Goal: Task Accomplishment & Management: Manage account settings

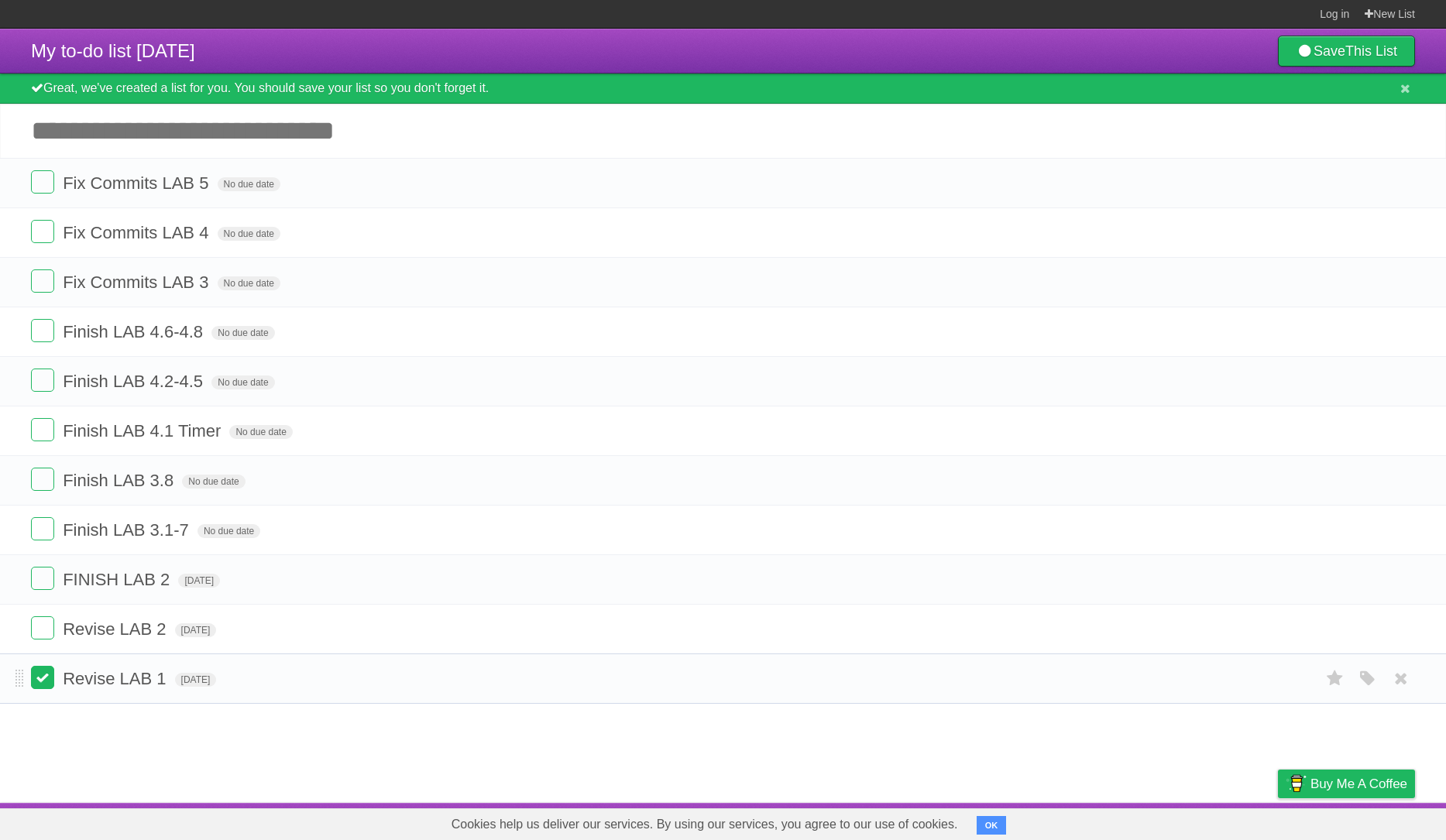
click at [43, 689] on label at bounding box center [43, 677] width 23 height 23
click at [45, 640] on label at bounding box center [43, 628] width 23 height 23
click at [39, 590] on label at bounding box center [43, 578] width 23 height 23
click at [1331, 55] on link "Save This List" at bounding box center [1346, 51] width 137 height 31
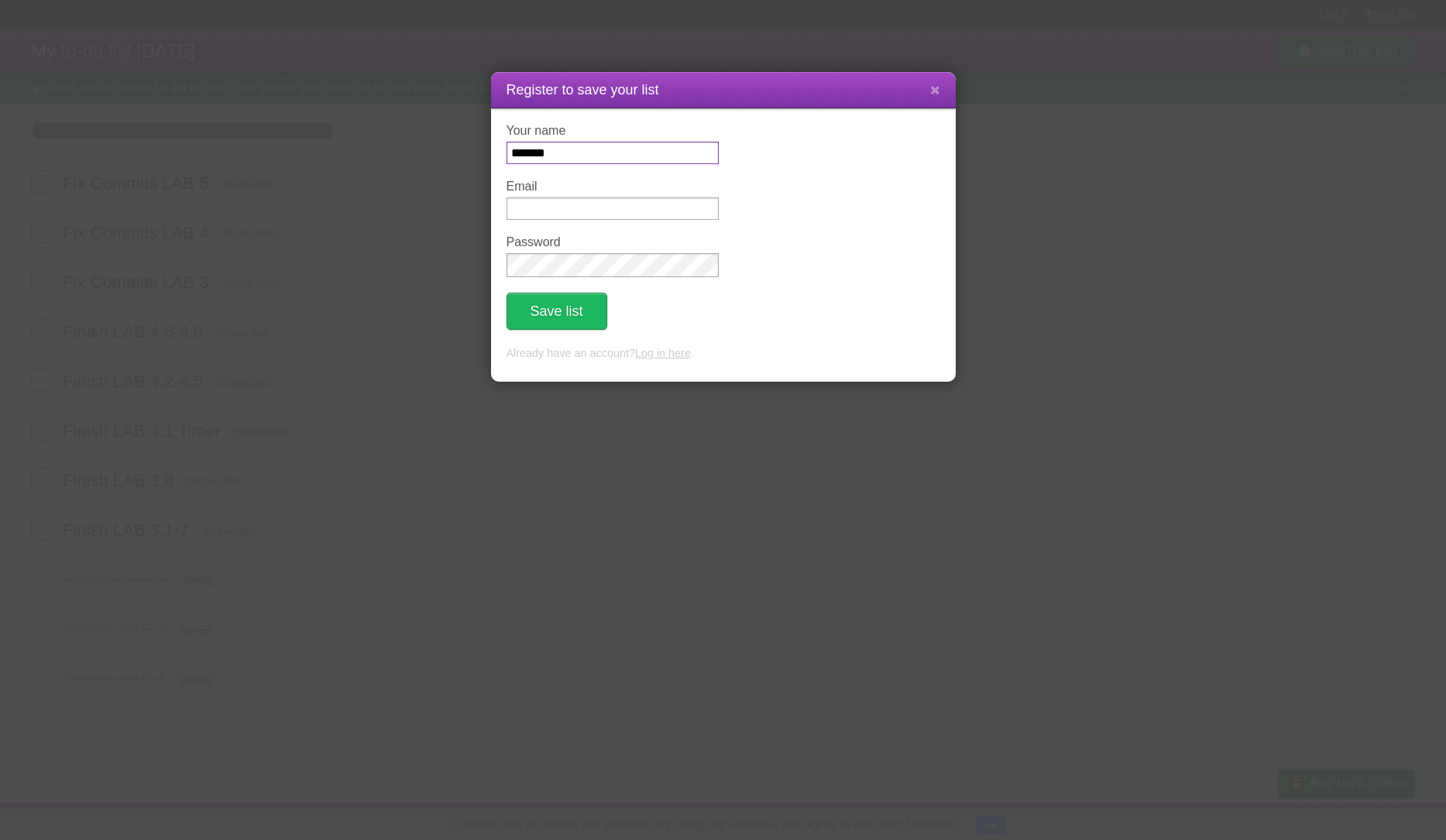
type input "*******"
type input "**********"
click at [574, 306] on button "Save list" at bounding box center [557, 311] width 100 height 38
click at [937, 91] on icon at bounding box center [934, 89] width 10 height 13
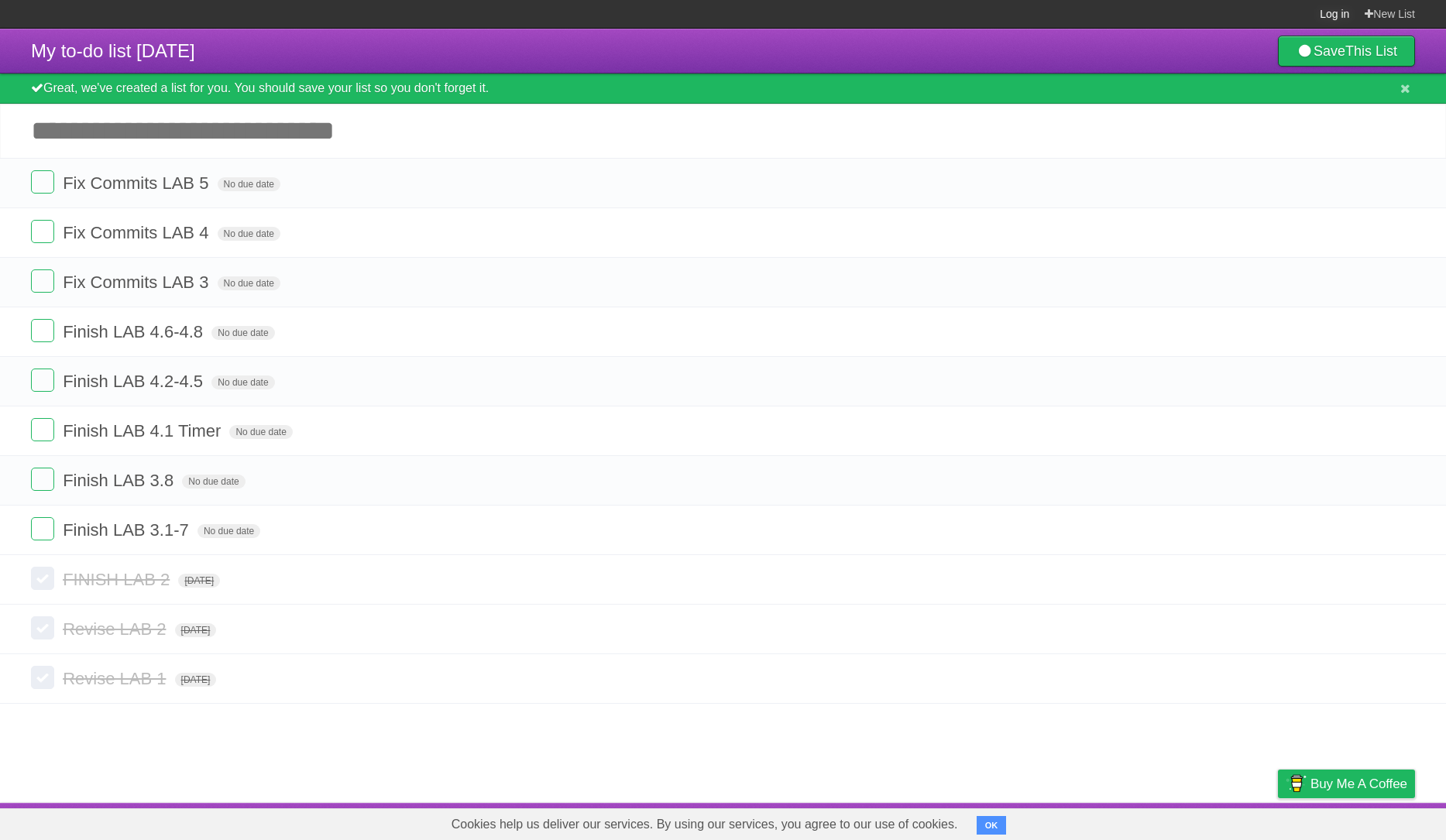
click at [1334, 14] on link "Log in" at bounding box center [1334, 13] width 30 height 28
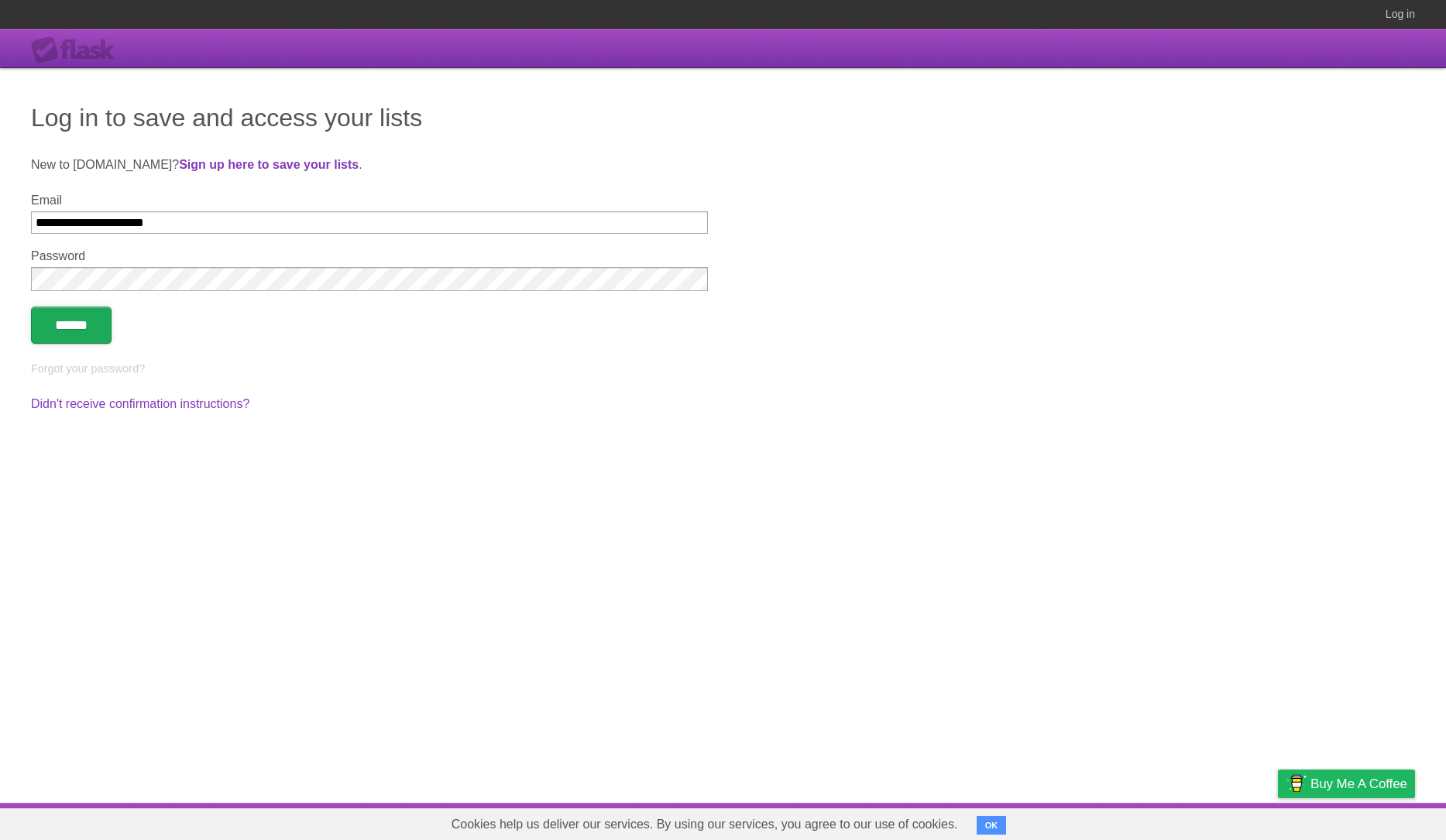
type input "**********"
click at [68, 325] on input "******" at bounding box center [72, 326] width 81 height 38
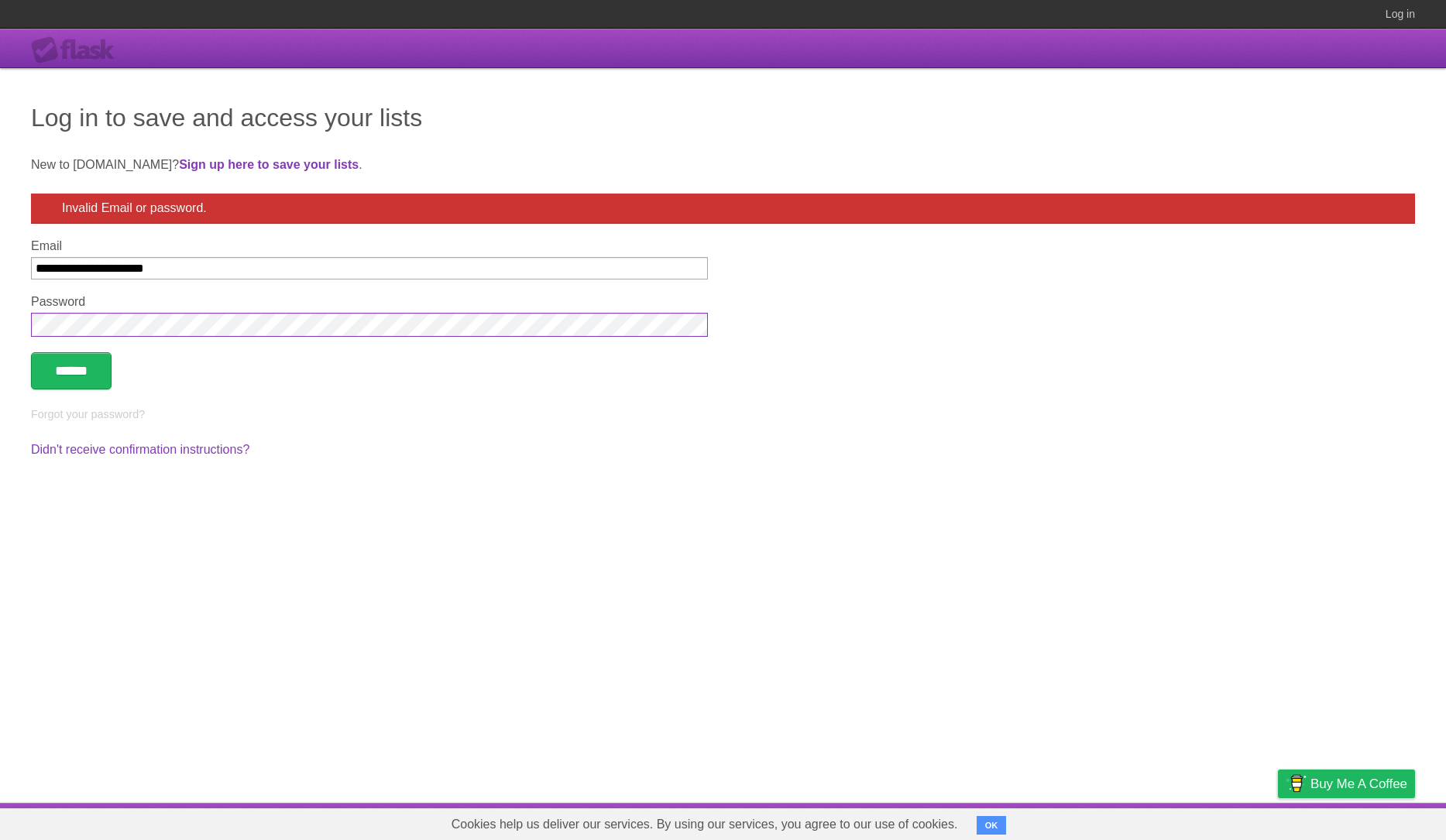
click at [31, 352] on input "******" at bounding box center [72, 371] width 81 height 38
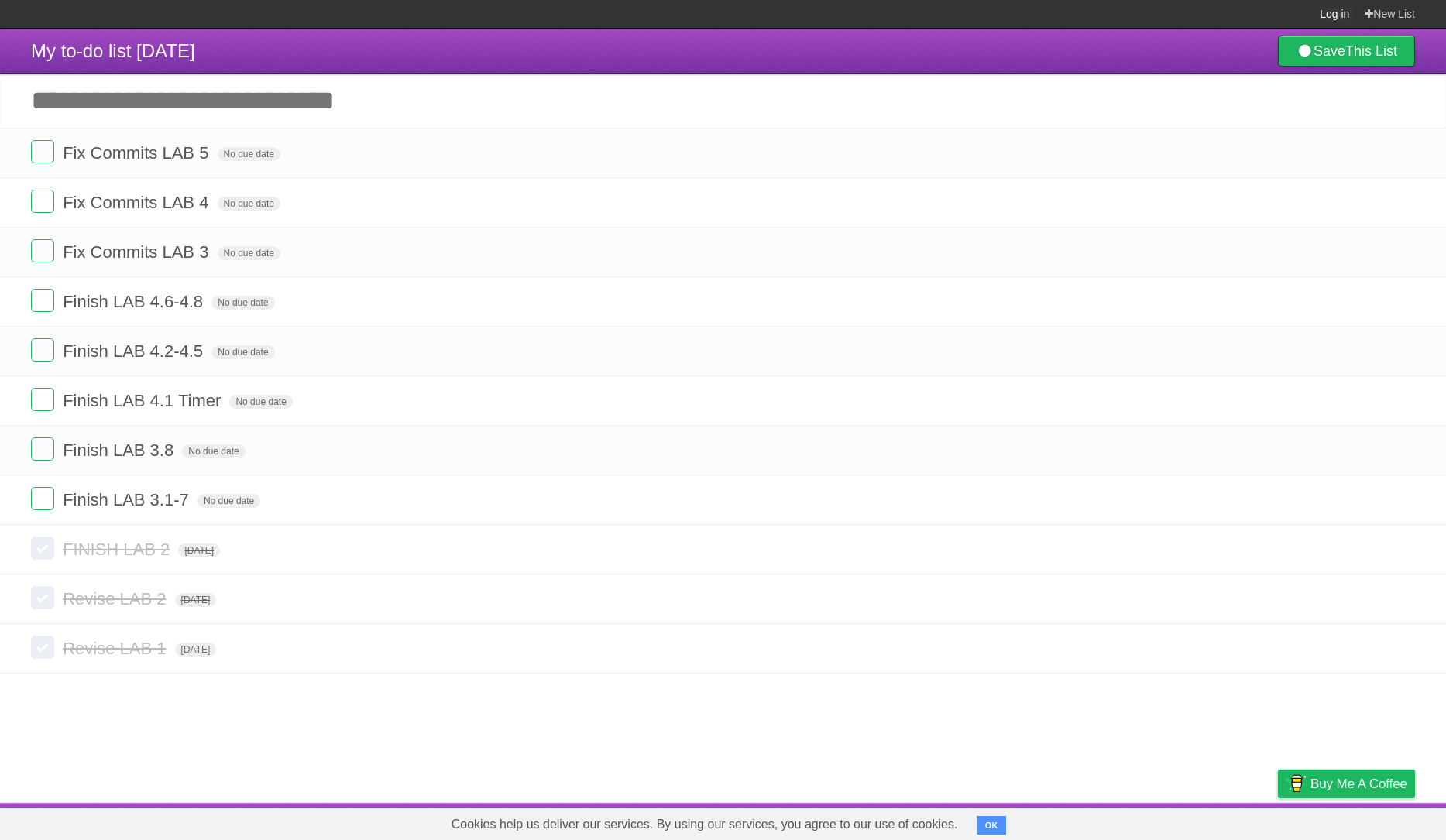
click at [1337, 18] on link "Log in" at bounding box center [1334, 13] width 30 height 28
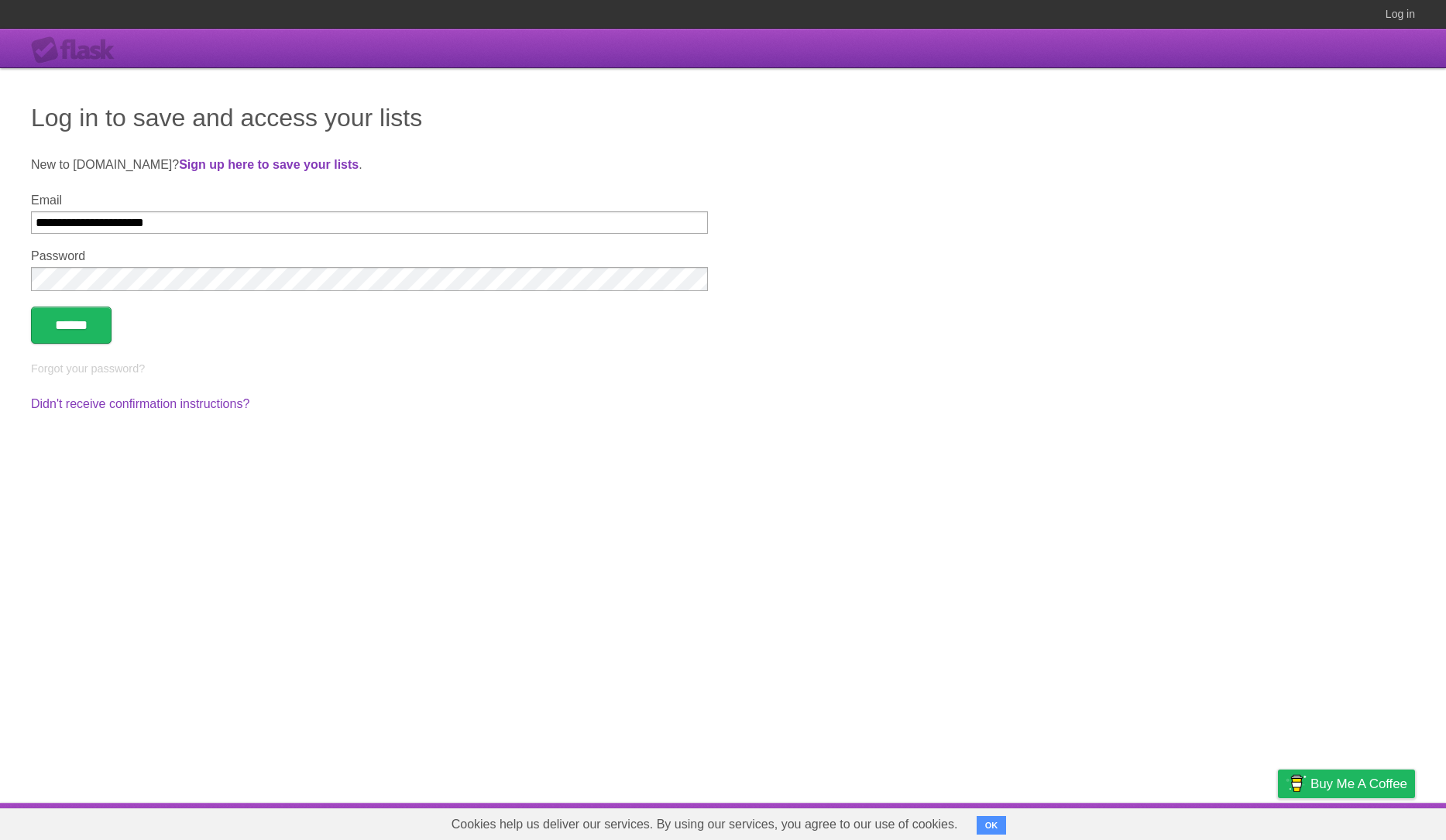
type input "**********"
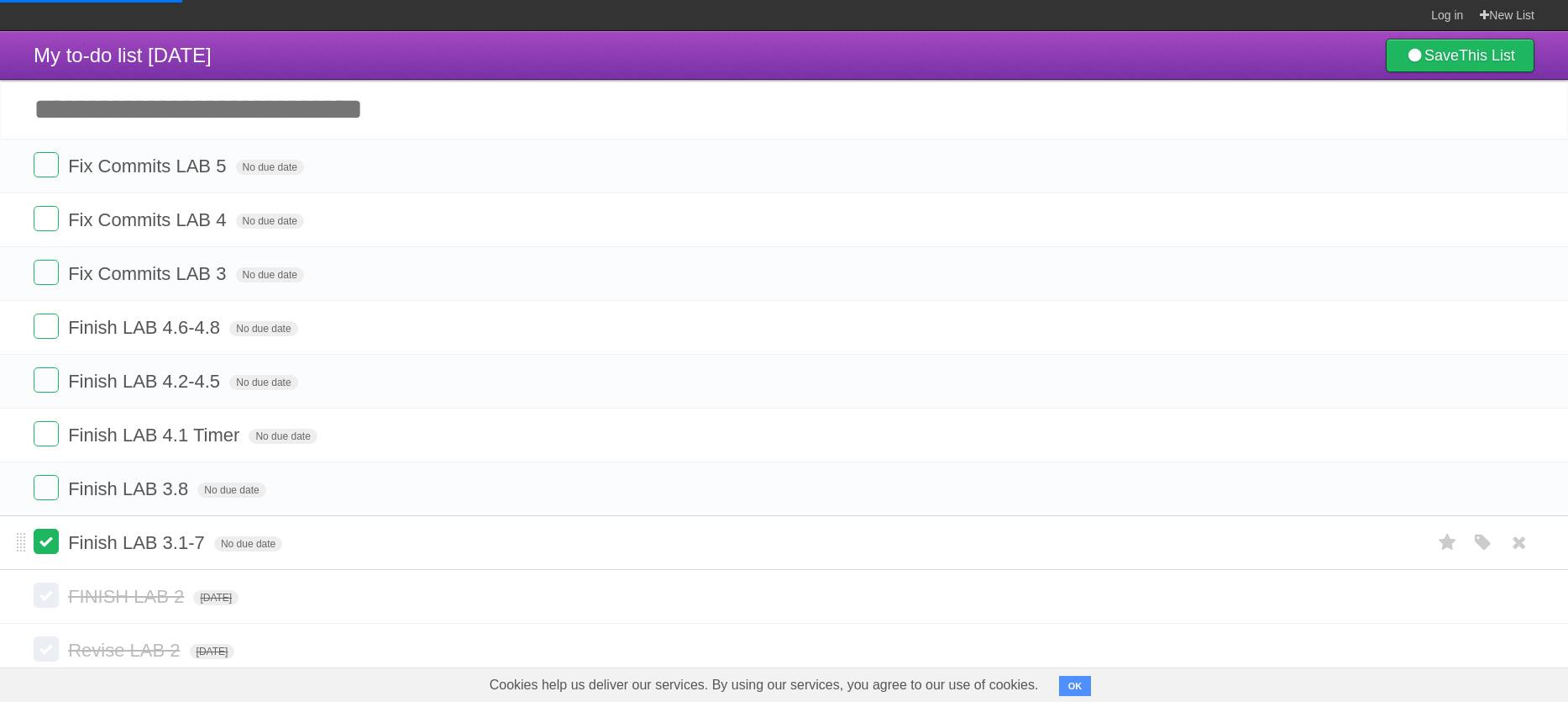
scroll to position [96, 0]
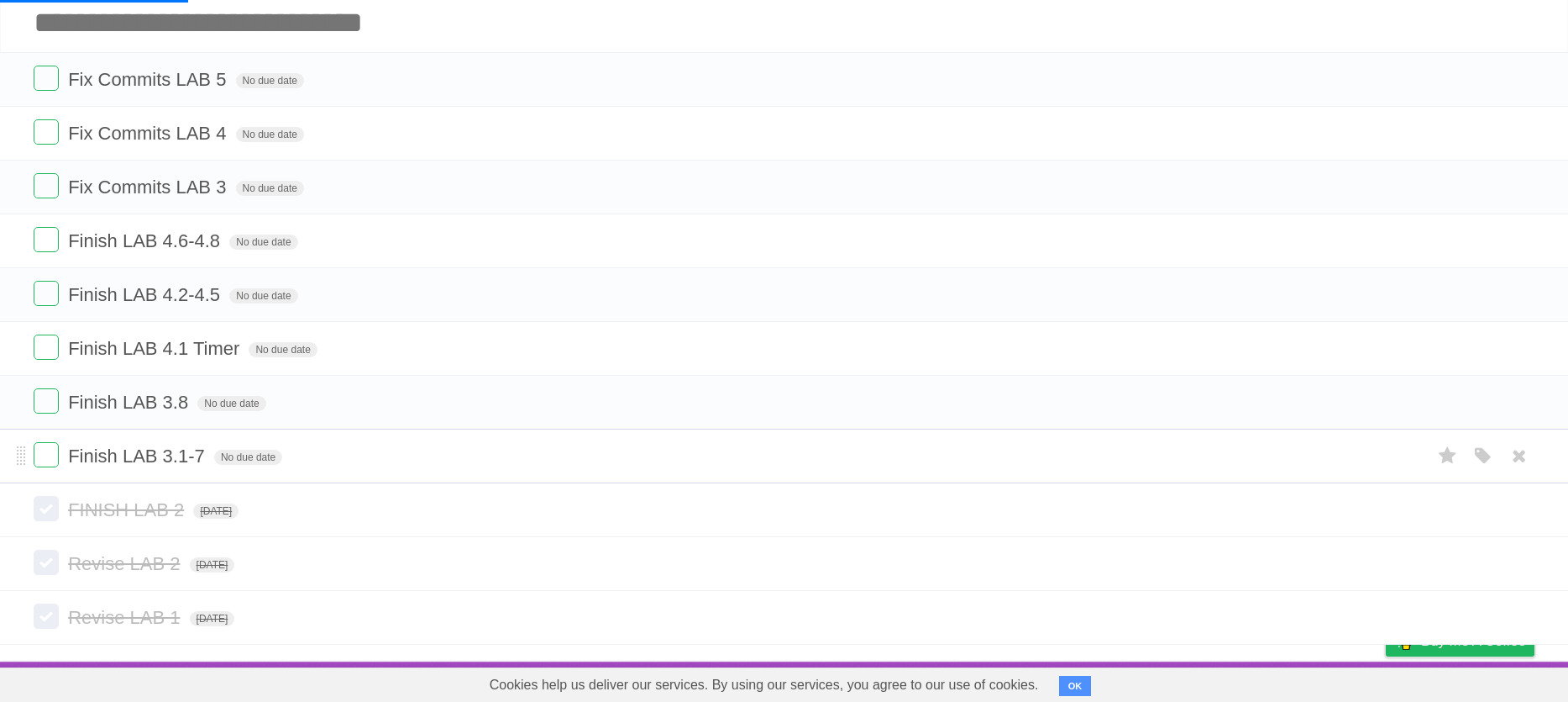
type span "[DATE]"
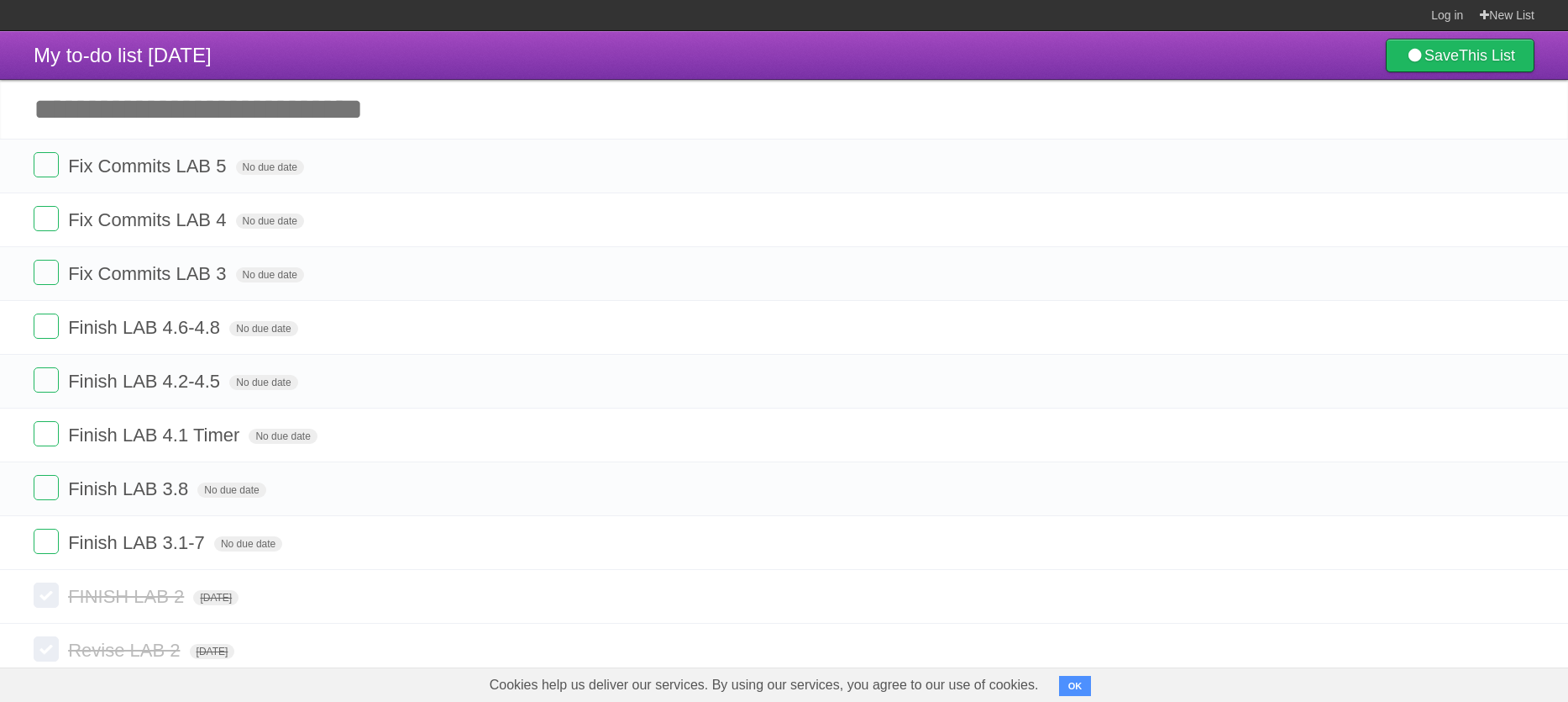
type span "[DATE]"
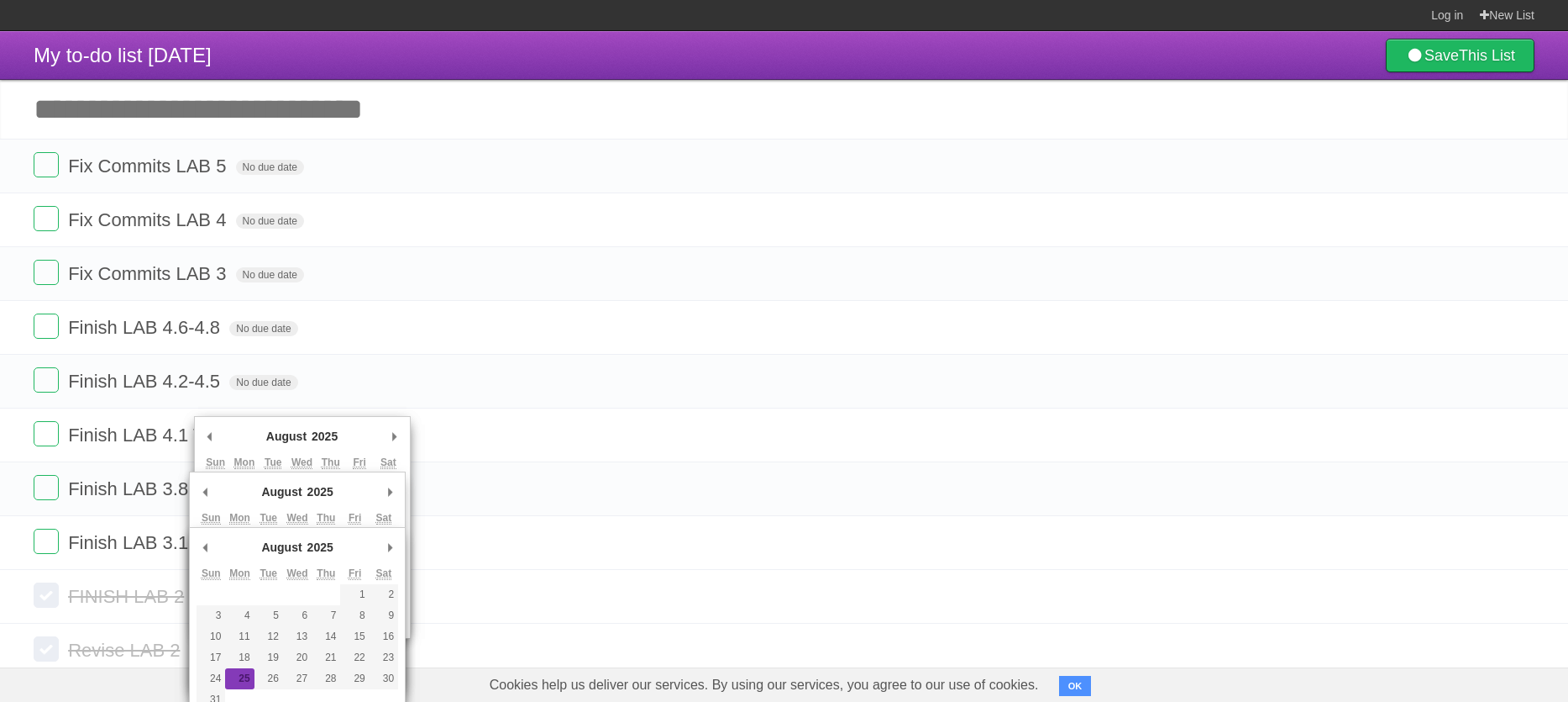
click at [413, 39] on header "My to-do list [DATE] Save This List" at bounding box center [784, 55] width 1568 height 49
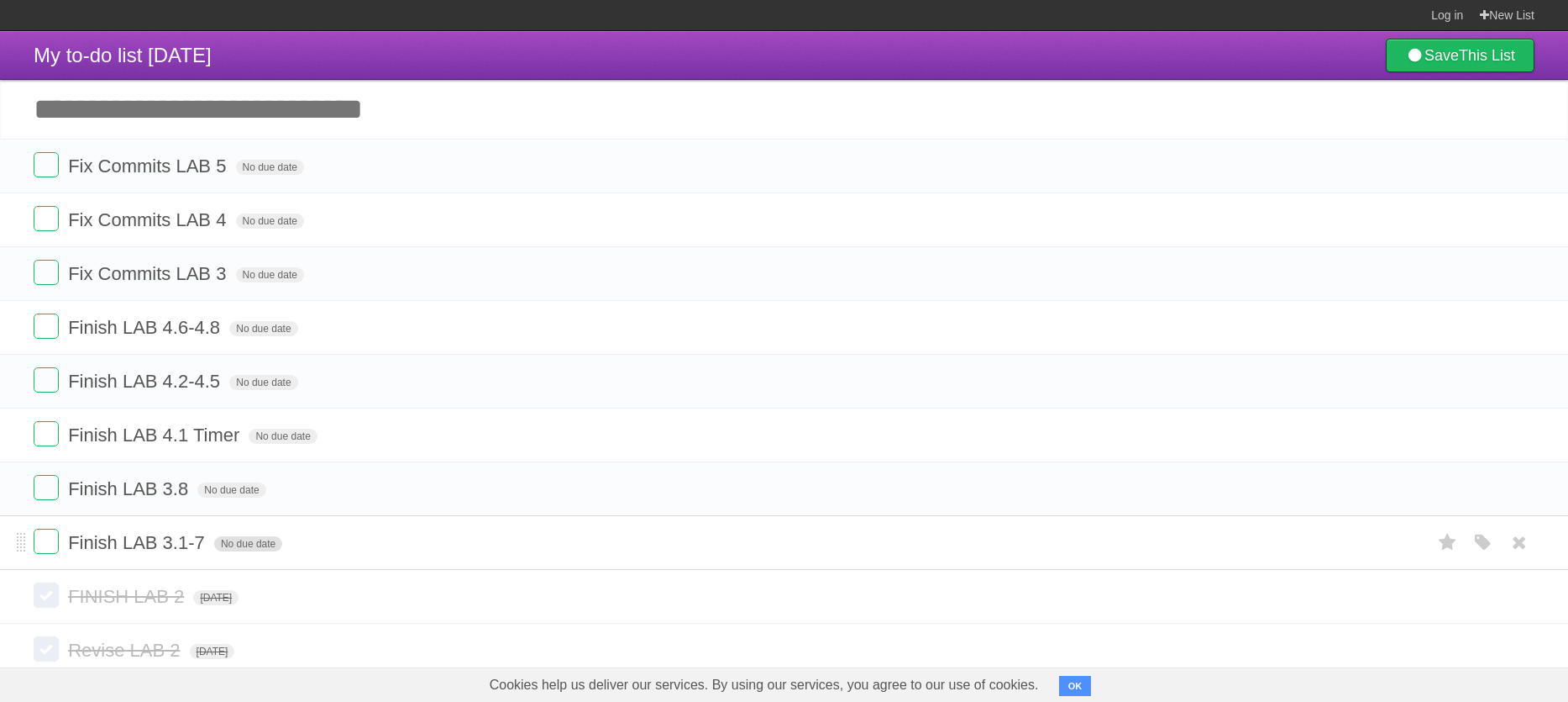
click at [231, 552] on span "No due date" at bounding box center [248, 544] width 68 height 16
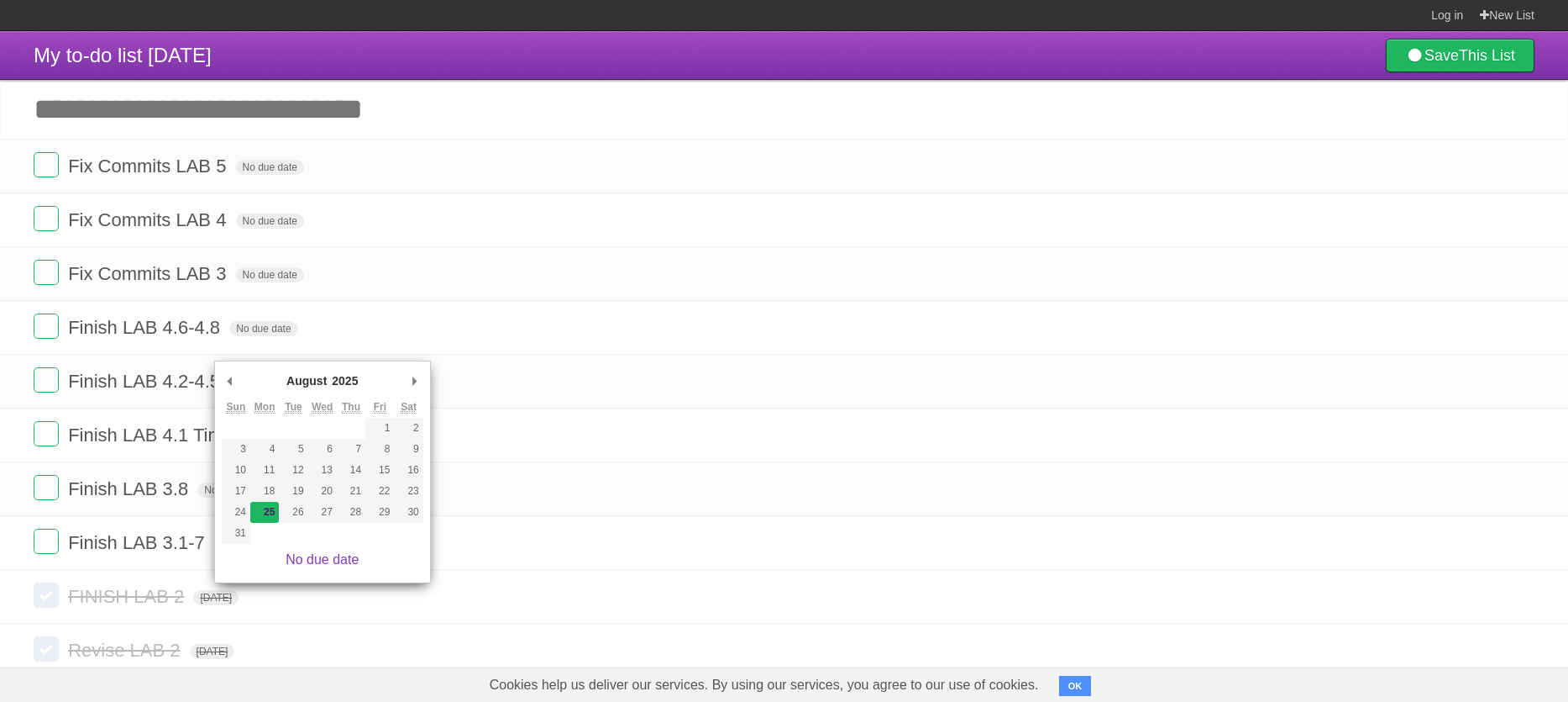
type span "[DATE]"
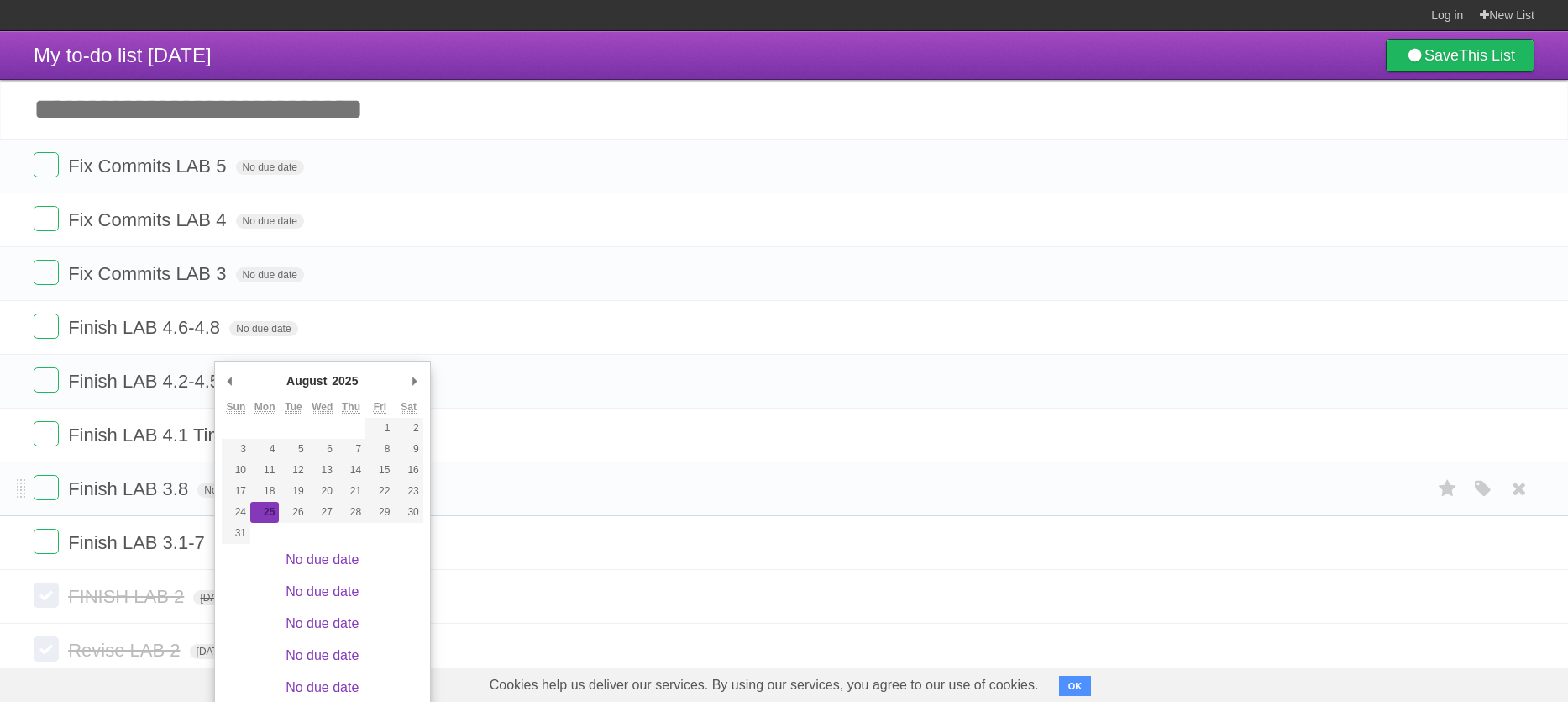
click at [130, 516] on li "Finish LAB 3.8 No due date White Red Blue Green Purple Orange" at bounding box center [784, 488] width 1568 height 54
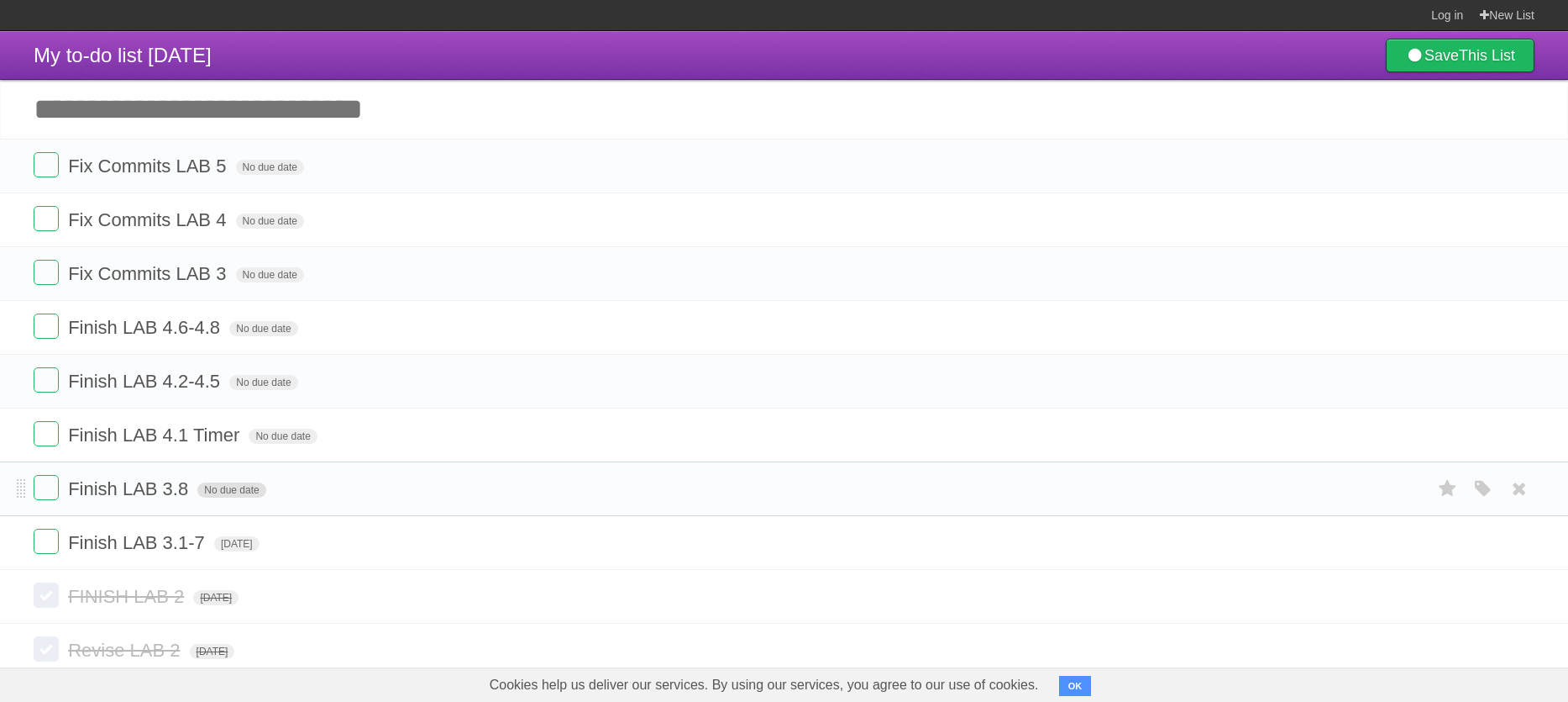
click at [233, 497] on span "No due date" at bounding box center [231, 490] width 68 height 16
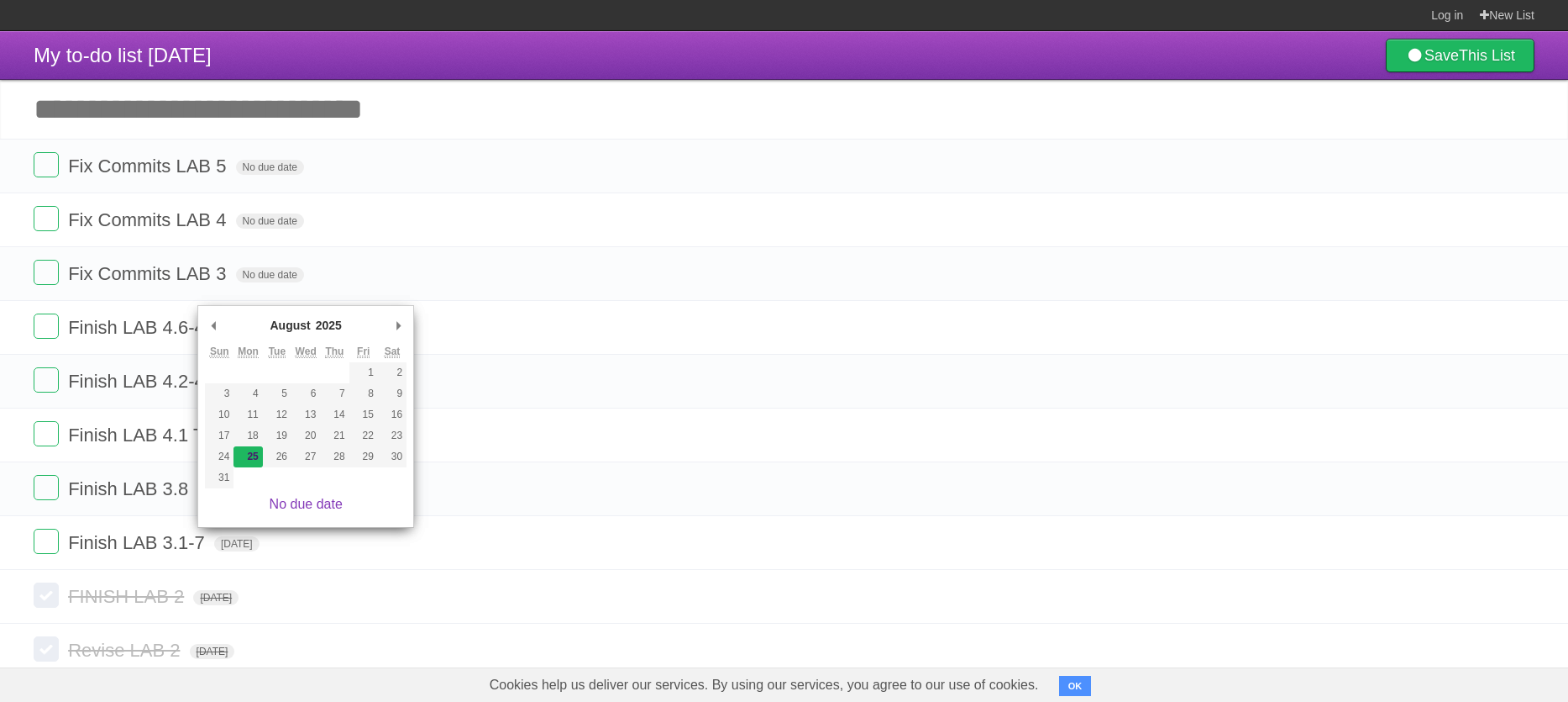
type span "[DATE]"
click at [2, 490] on li "Finish LAB 3.8 [DATE] White Red Blue Green Purple Orange" at bounding box center [784, 488] width 1568 height 54
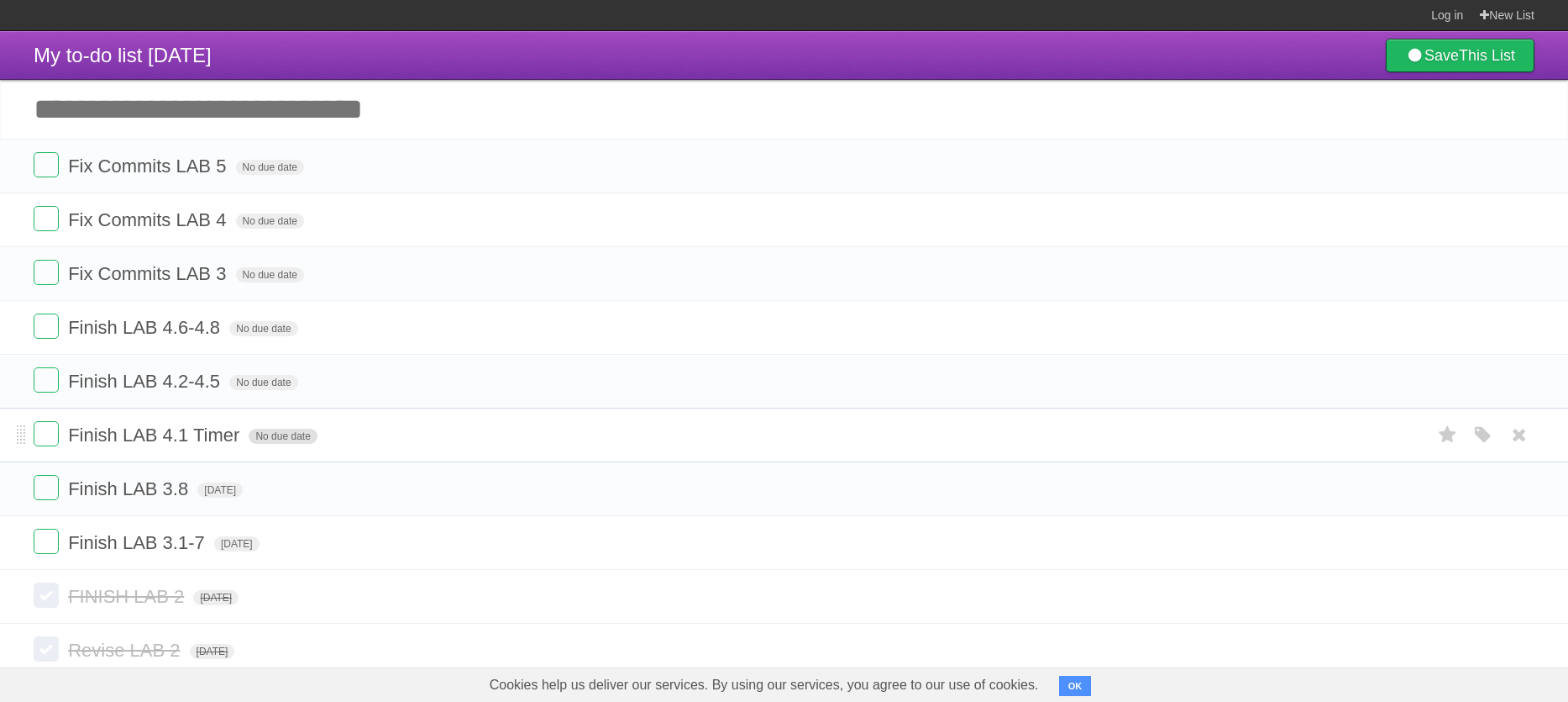
click at [306, 444] on span "No due date" at bounding box center [282, 436] width 68 height 16
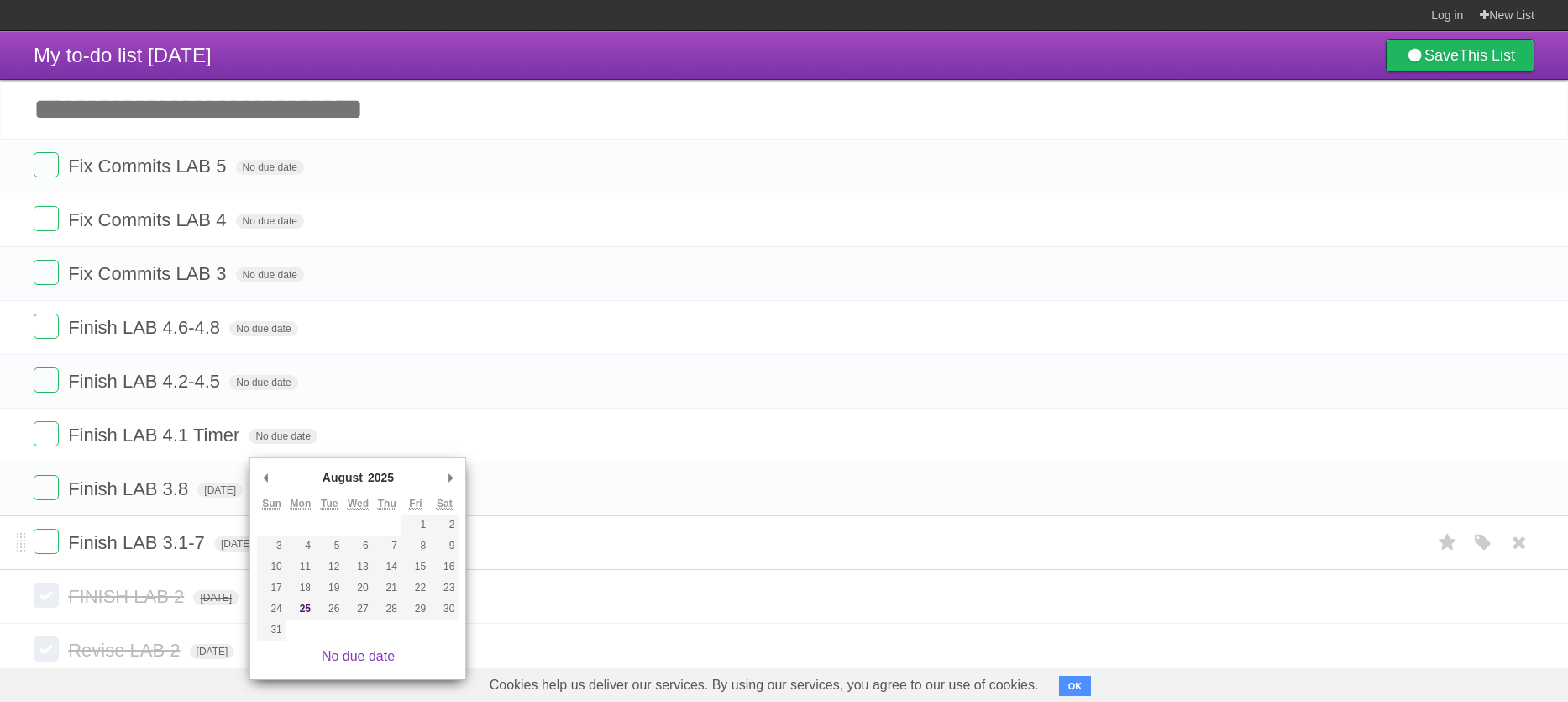
type span "[DATE]"
click at [539, 449] on form "Finish LAB 4.1 Timer [DATE] White Red Blue Green Purple Orange" at bounding box center [784, 435] width 1500 height 28
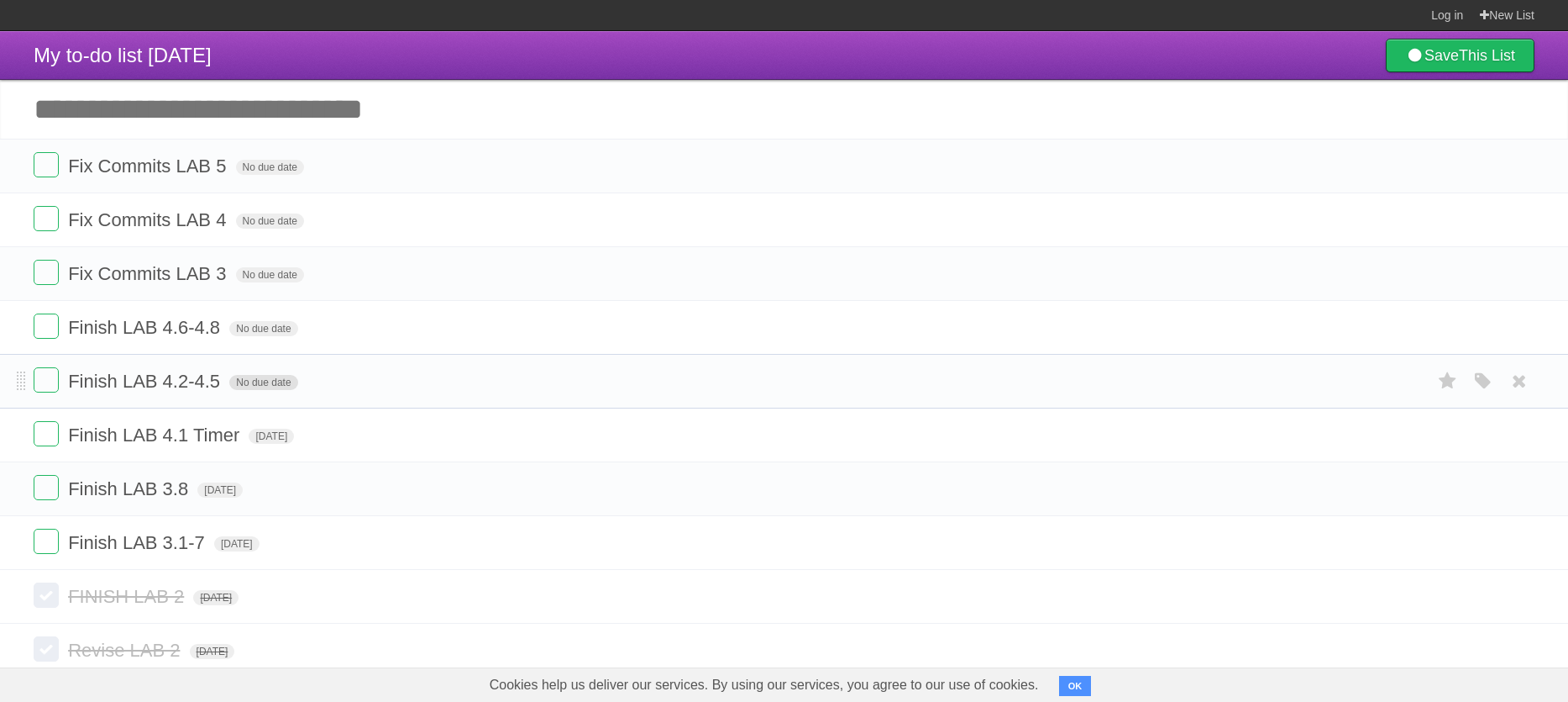
click at [266, 390] on span "No due date" at bounding box center [263, 383] width 68 height 16
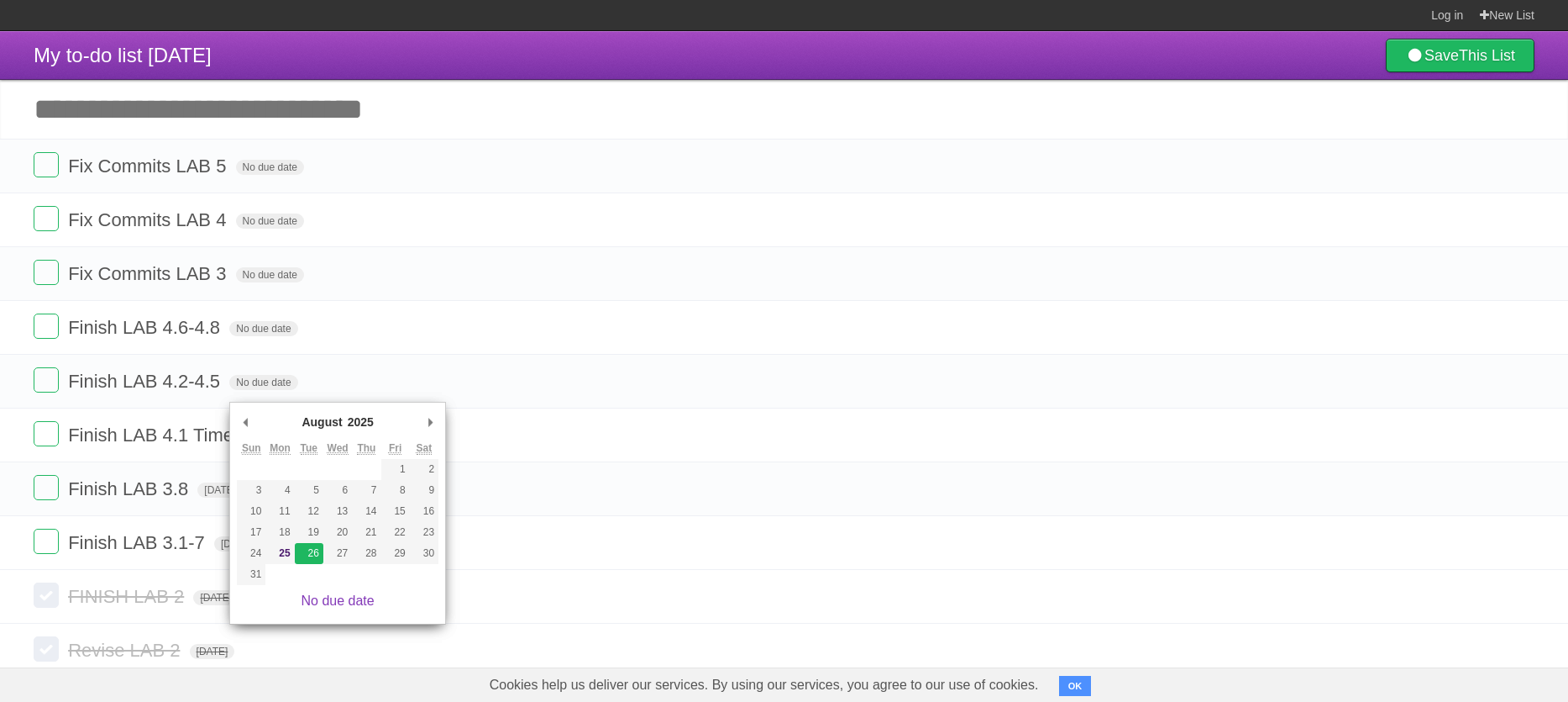
type span "[DATE]"
click at [283, 336] on span "No due date" at bounding box center [263, 329] width 68 height 16
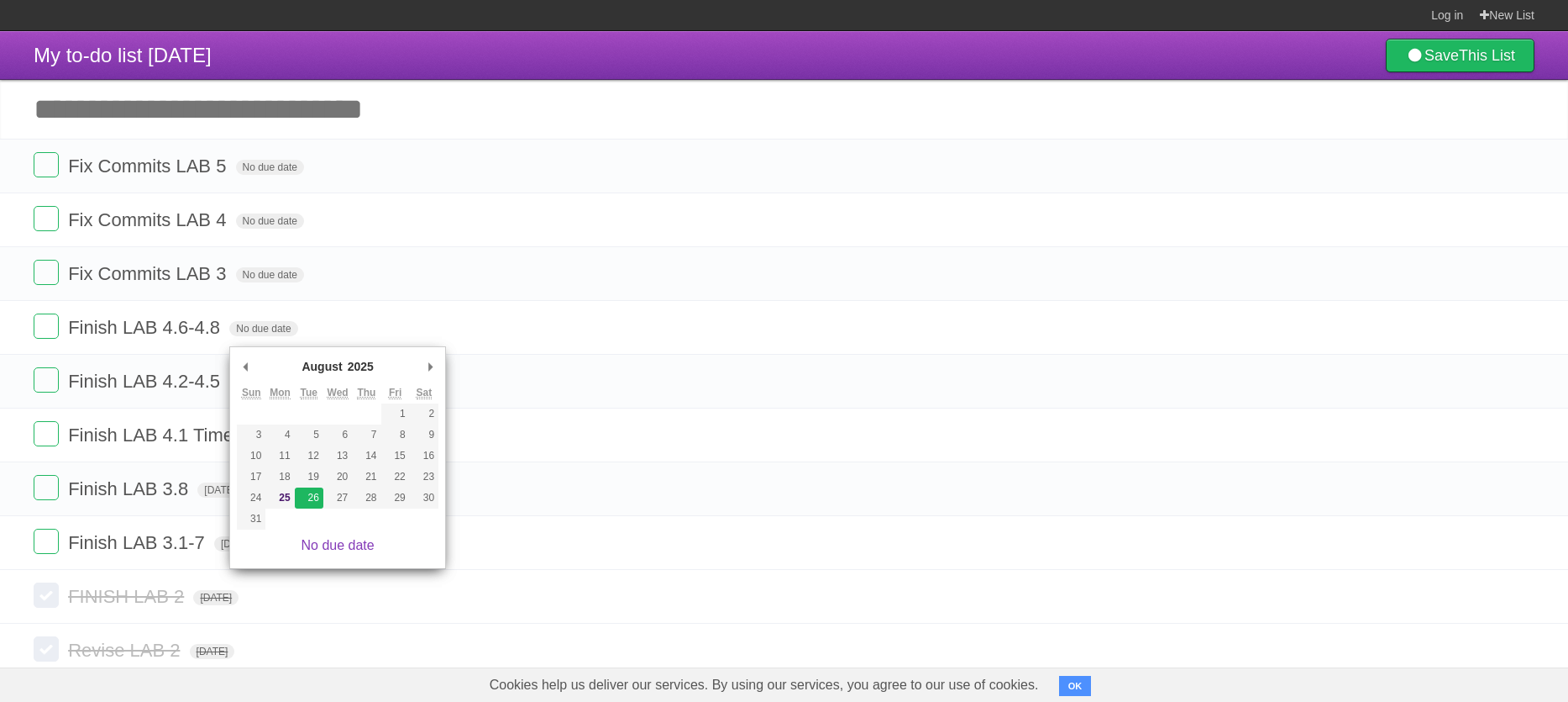
type span "[DATE]"
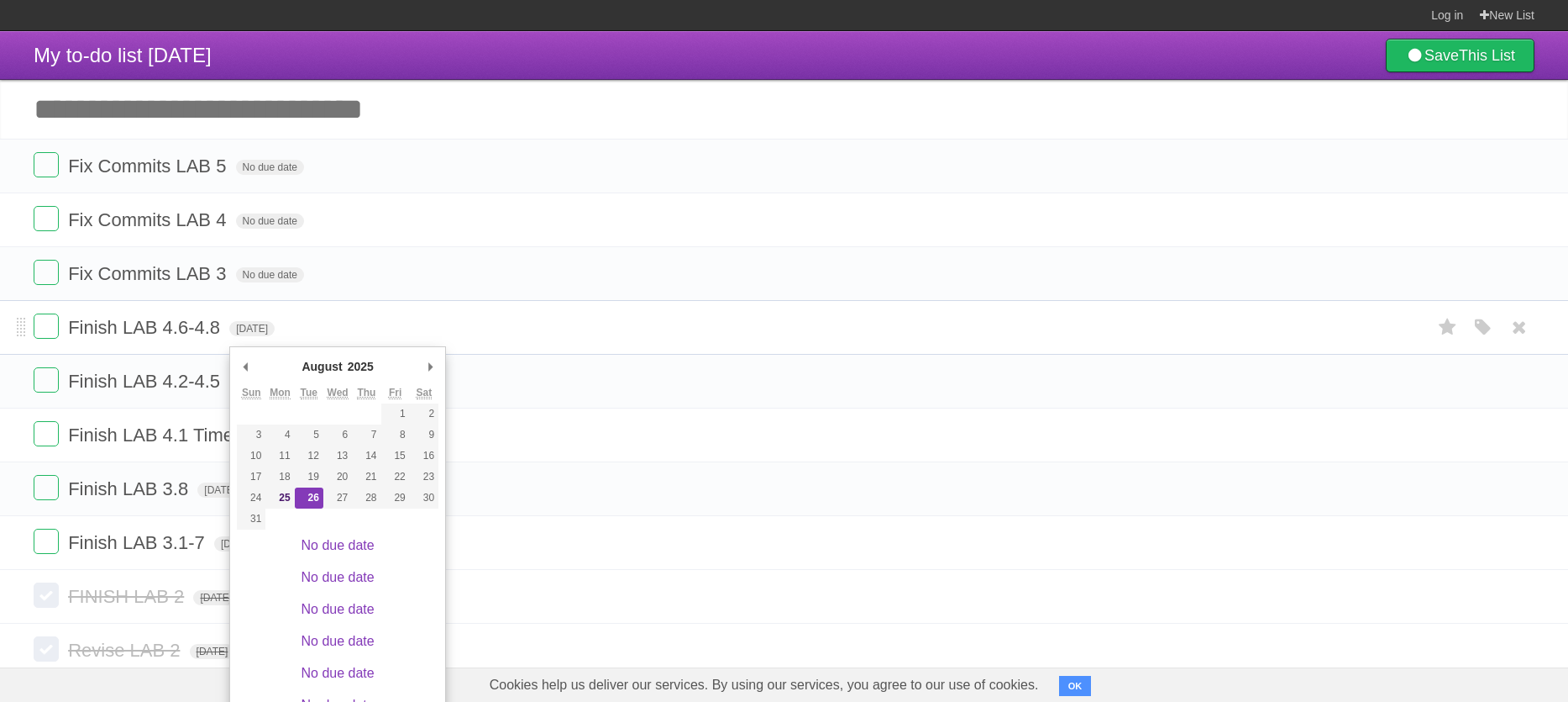
click at [507, 337] on form "Finish LAB 4.6-4.8 [DATE] White Red Blue Green Purple Orange" at bounding box center [784, 327] width 1500 height 28
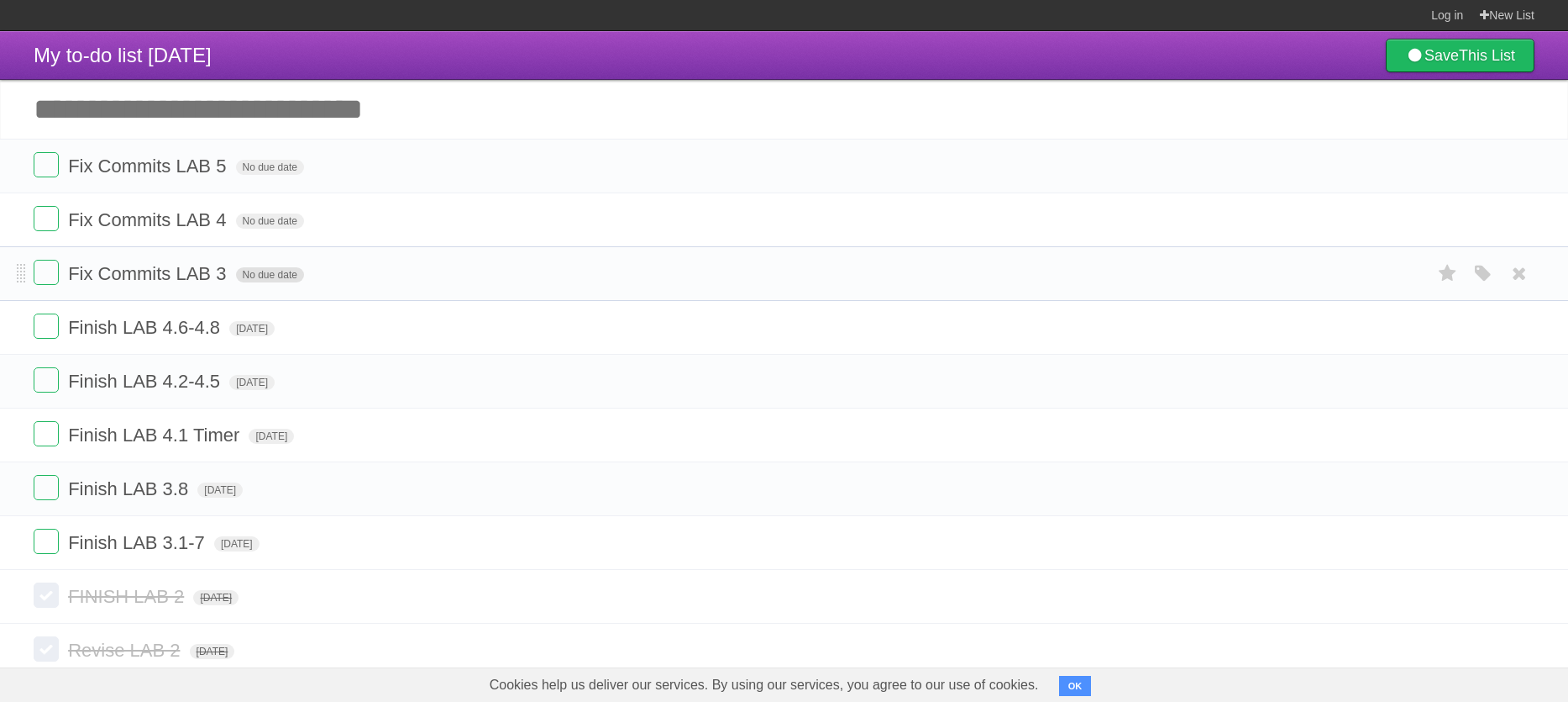
click at [266, 283] on span "No due date" at bounding box center [270, 275] width 68 height 16
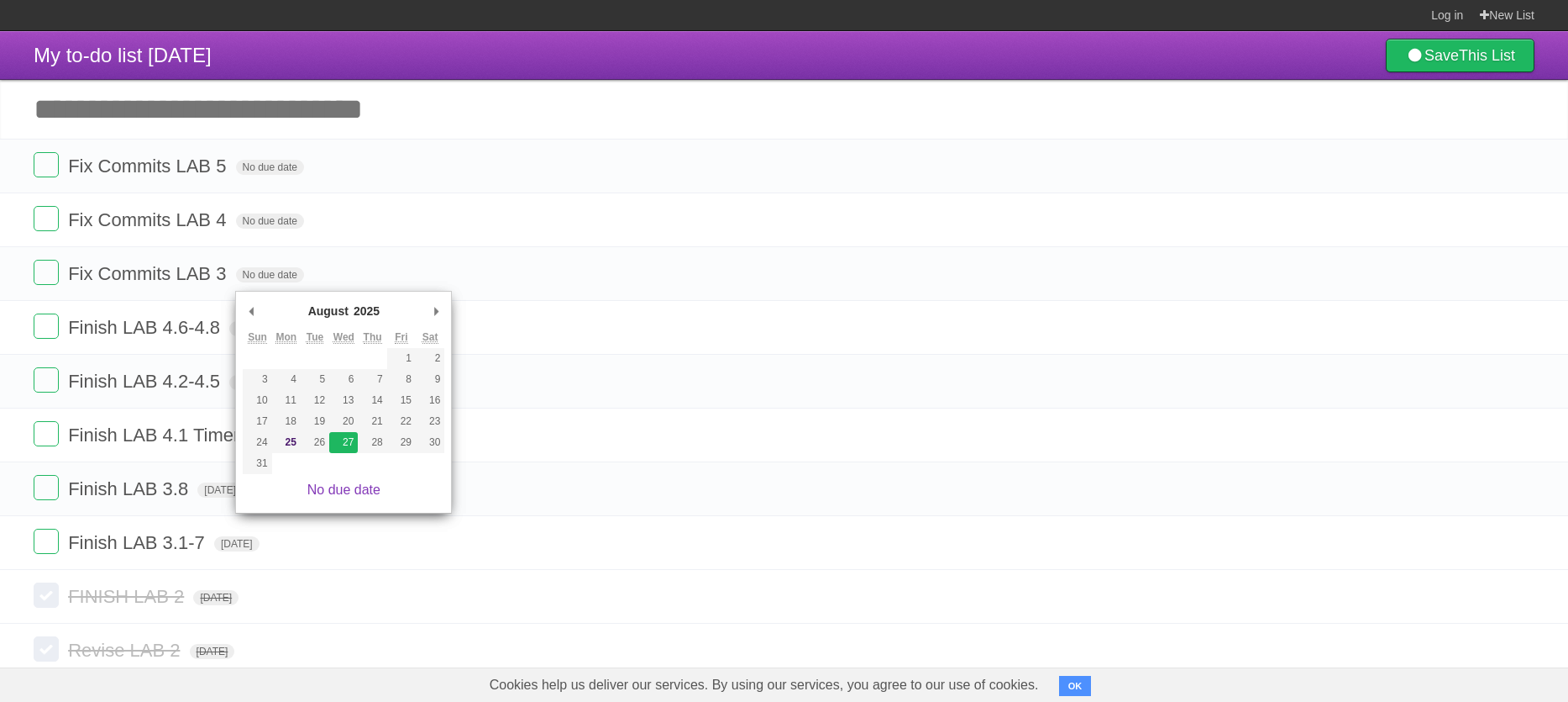
type span "[DATE]"
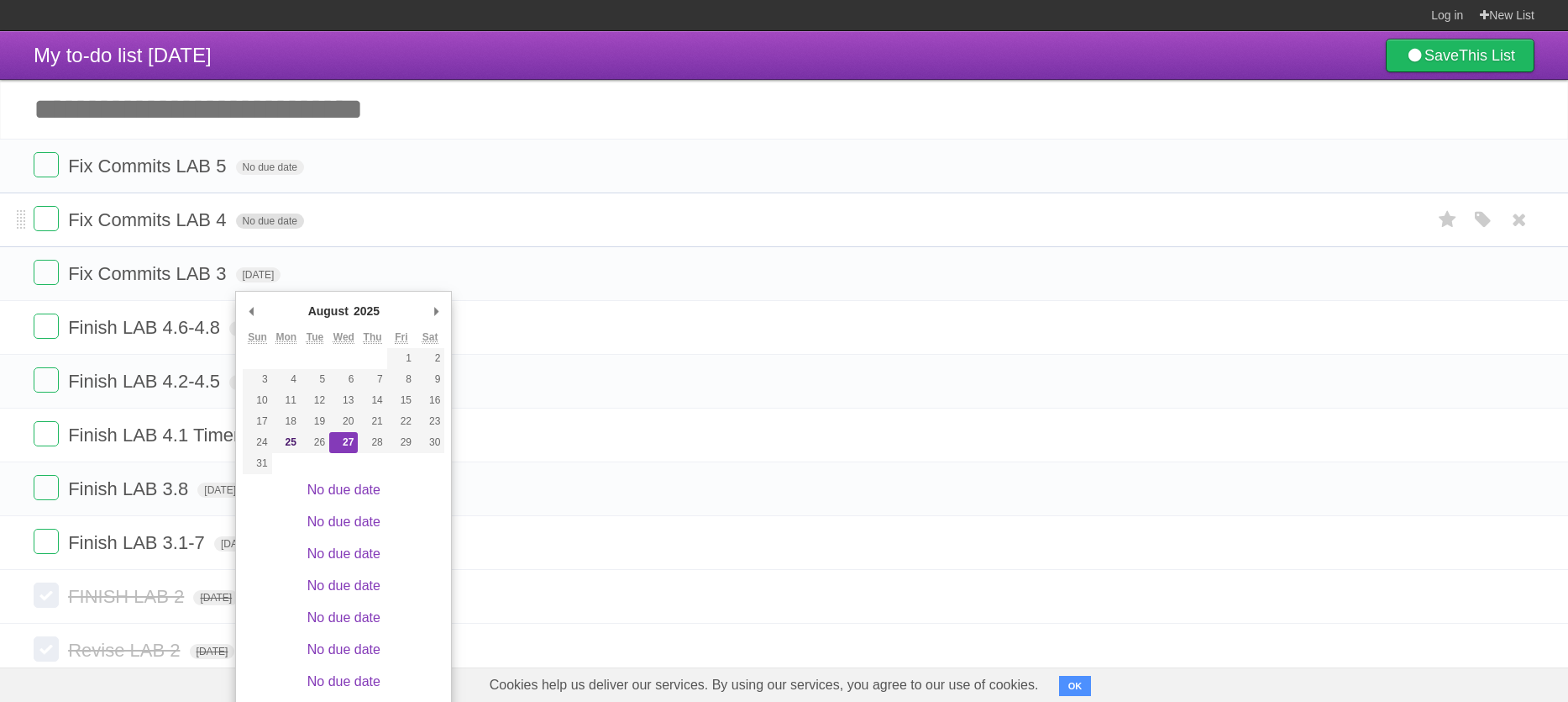
click at [283, 228] on span "No due date" at bounding box center [270, 221] width 68 height 16
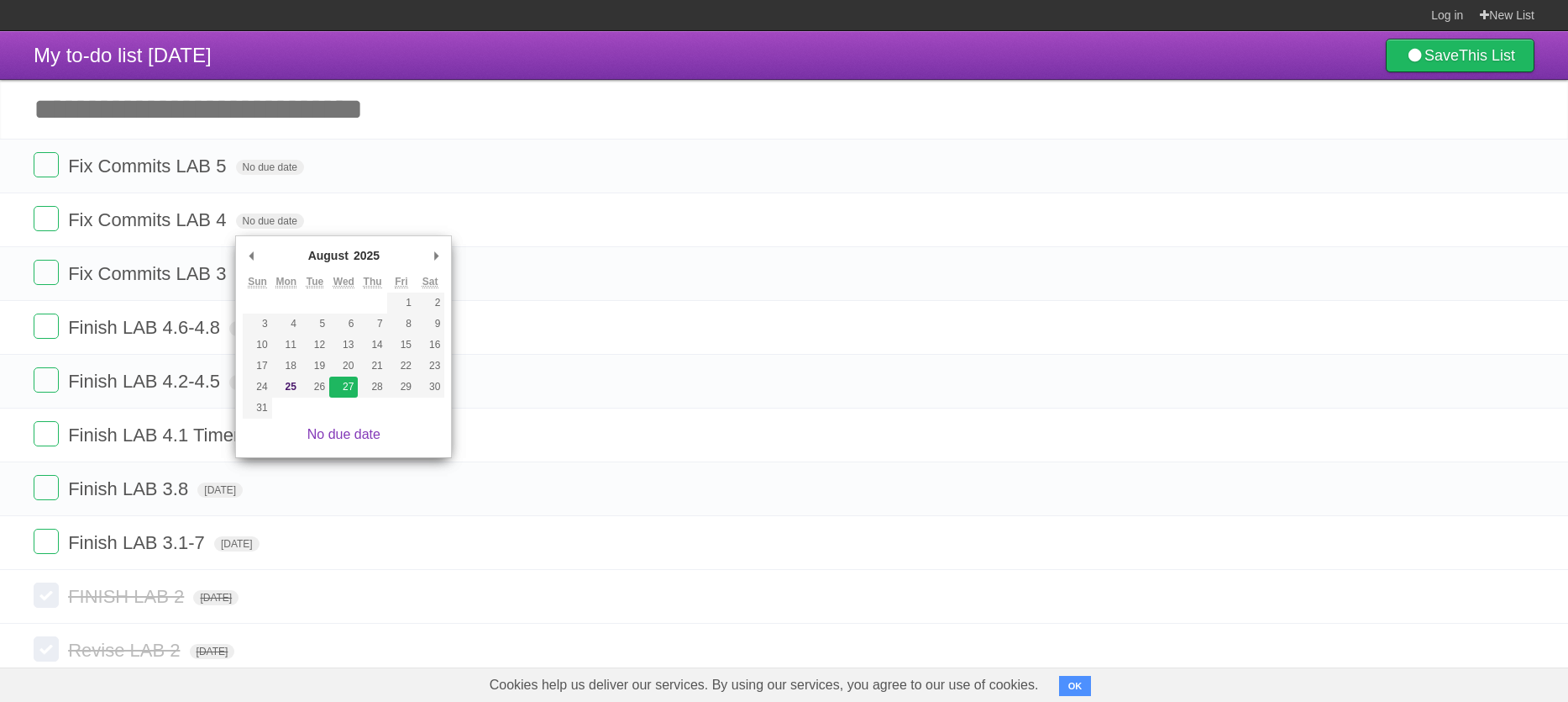
type span "[DATE]"
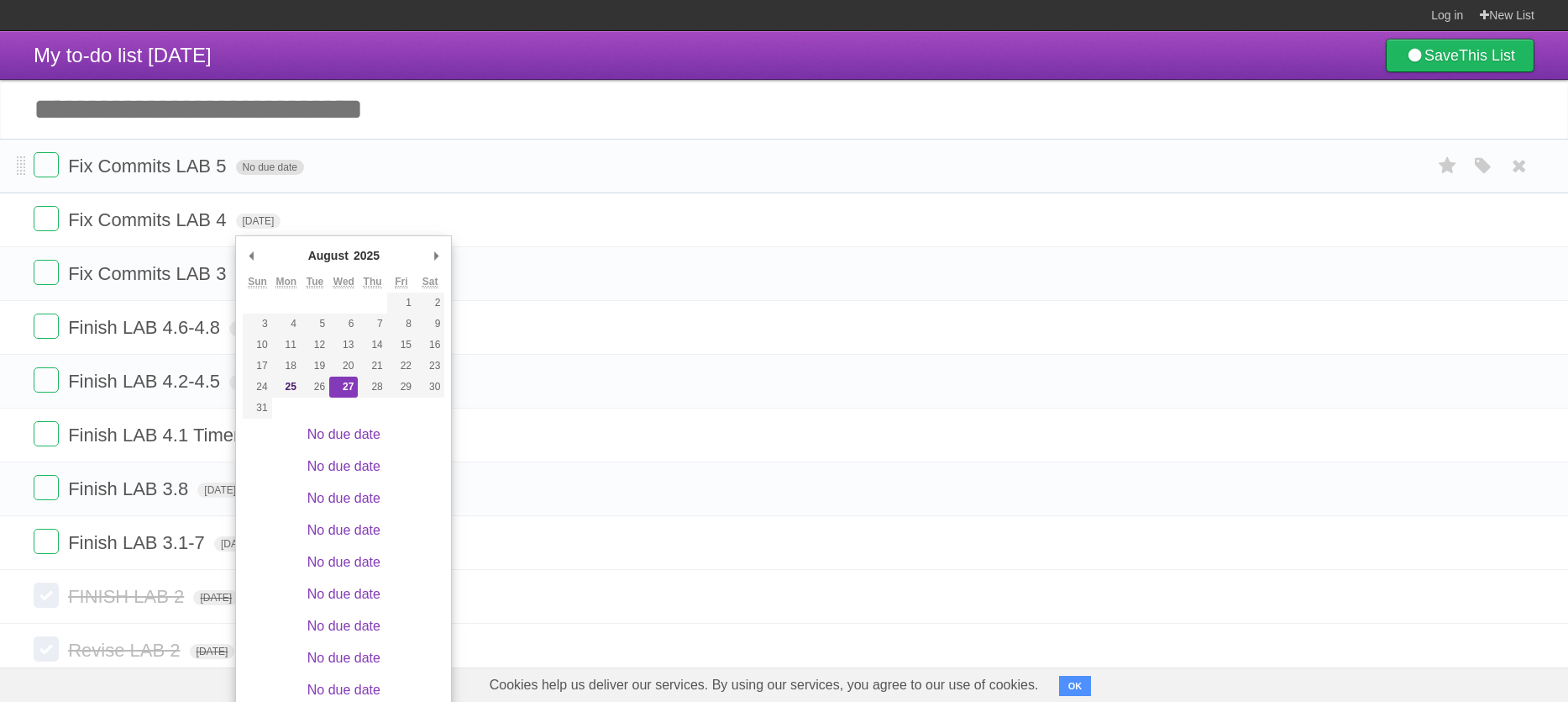
click at [274, 167] on span "No due date" at bounding box center [270, 167] width 68 height 16
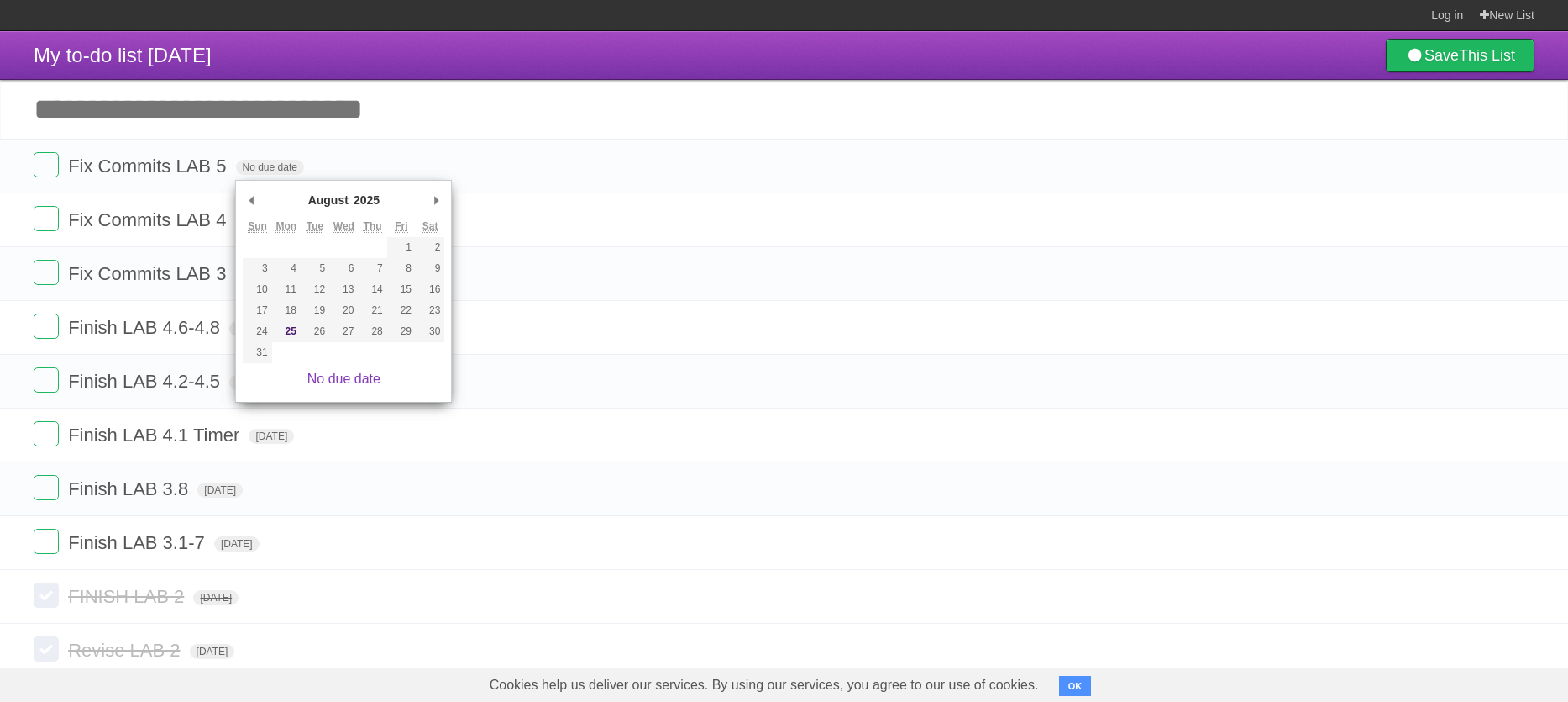
type span "[DATE]"
